Goal: Task Accomplishment & Management: Manage account settings

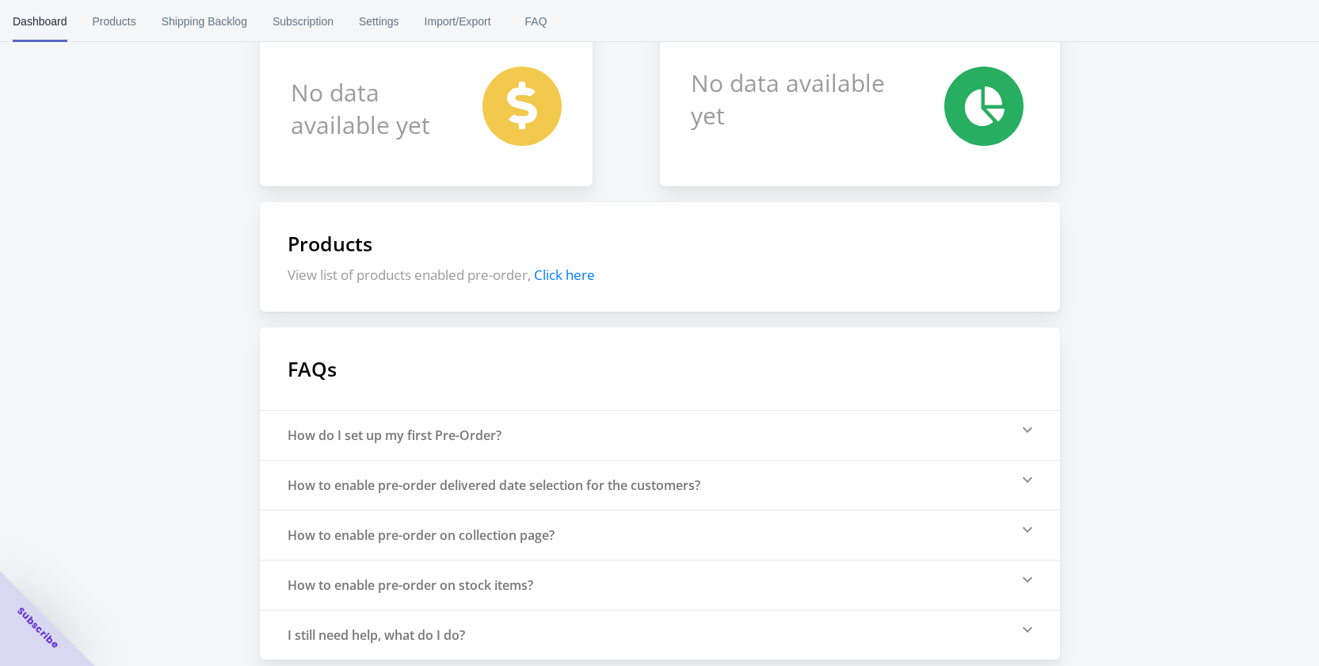
scroll to position [204, 0]
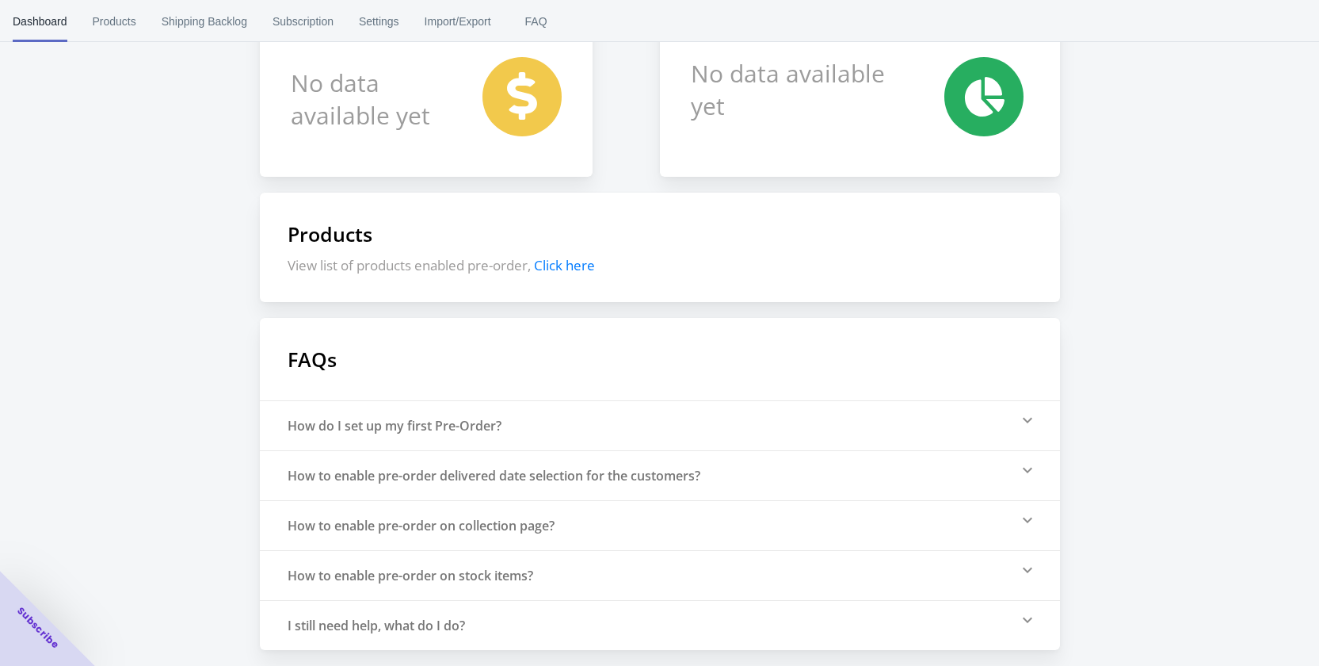
click at [564, 268] on span "Click here" at bounding box center [564, 265] width 61 height 18
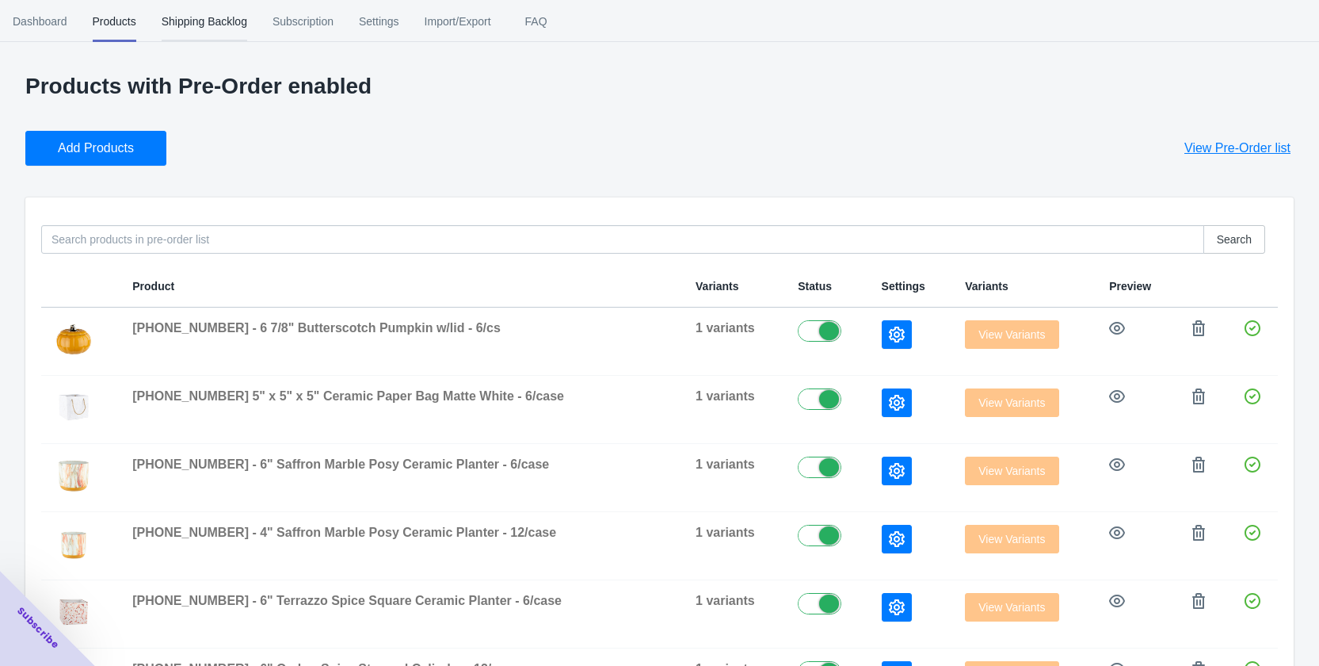
click at [197, 28] on span "Shipping Backlog" at bounding box center [205, 21] width 86 height 41
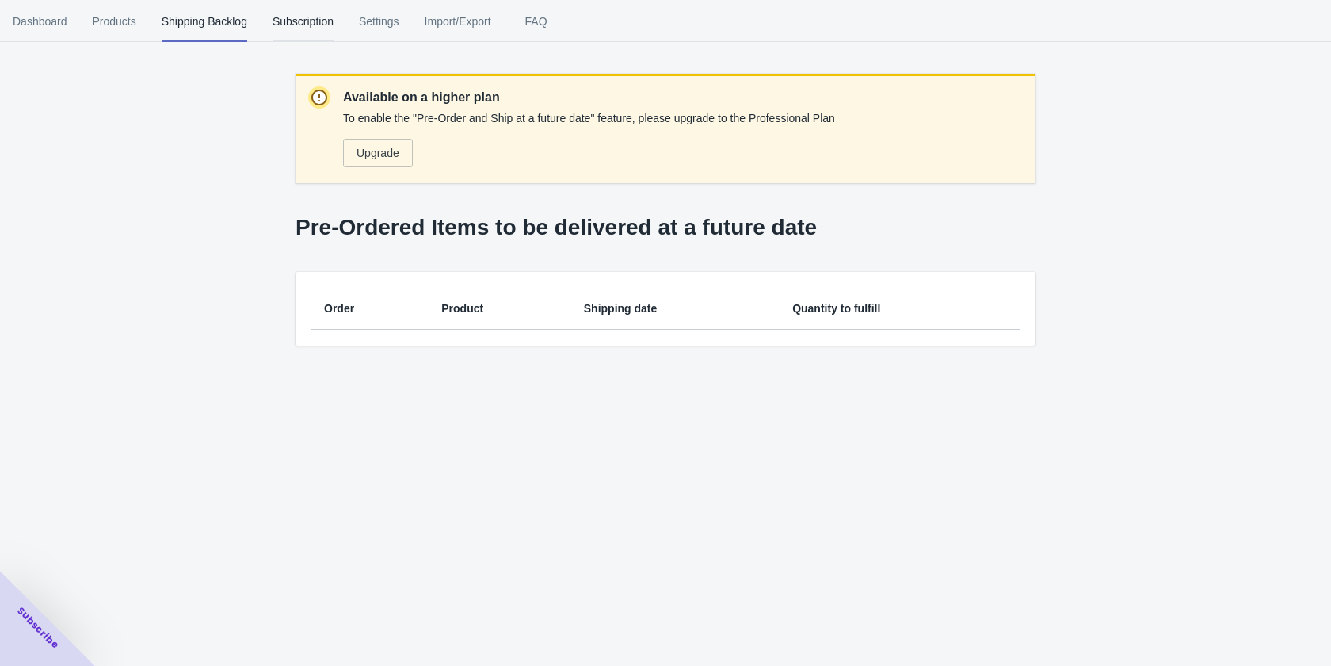
click at [311, 21] on span "Subscription" at bounding box center [303, 21] width 61 height 41
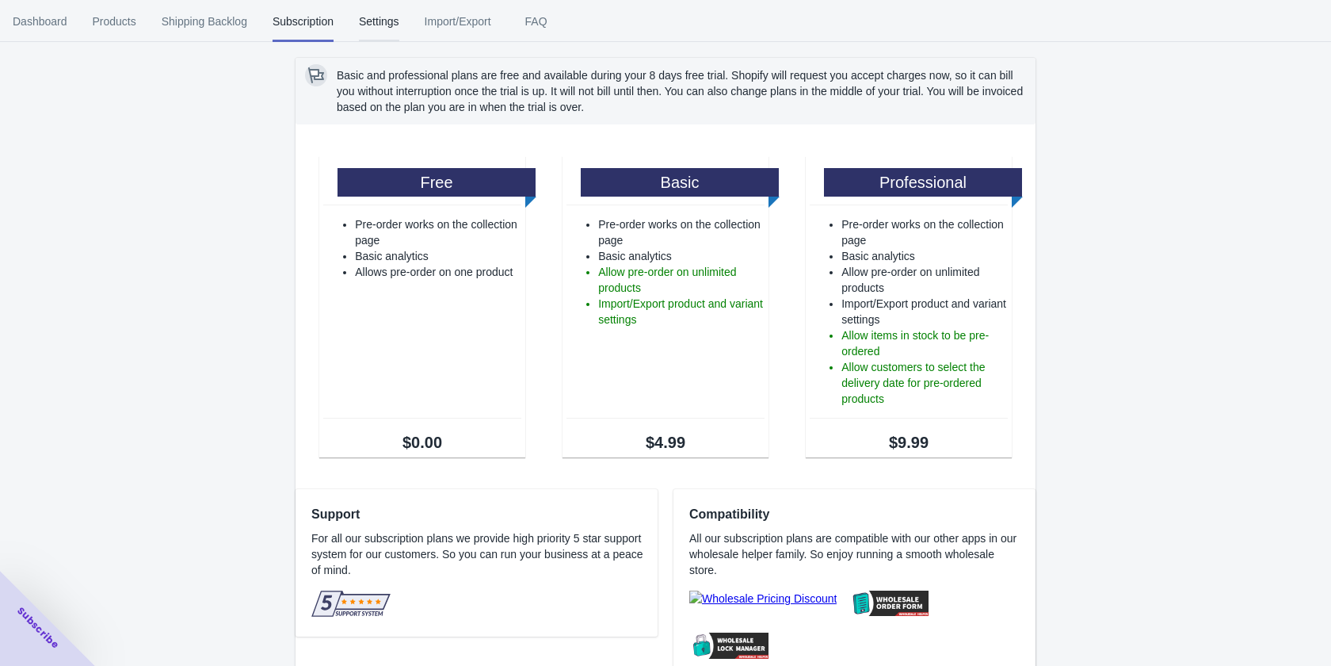
click at [376, 25] on span "Settings" at bounding box center [379, 21] width 40 height 41
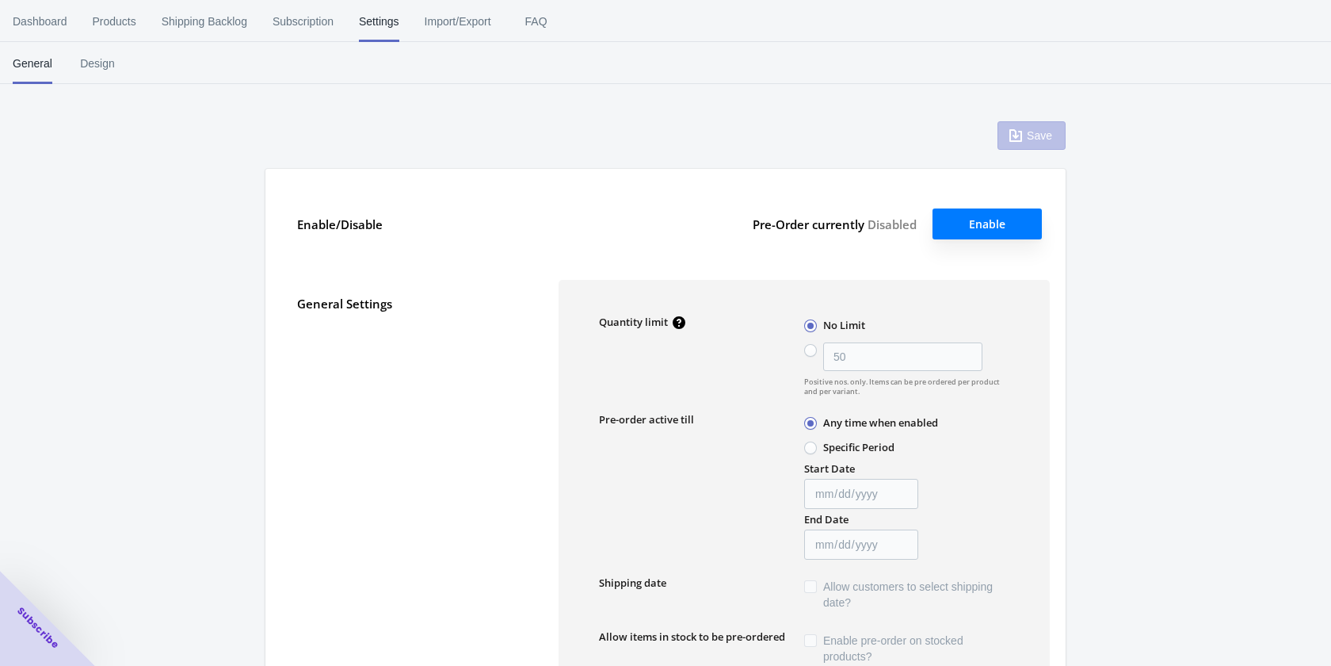
type input "50"
type textarea "Inventory level is <qty>. Some of the items will be pre-ordered."
type textarea "Only <qty> items left in stock."
type textarea "A maximum of <qty> products can be pre ordered."
click at [30, 21] on span "Dashboard" at bounding box center [40, 21] width 55 height 41
